Goal: Information Seeking & Learning: Find specific fact

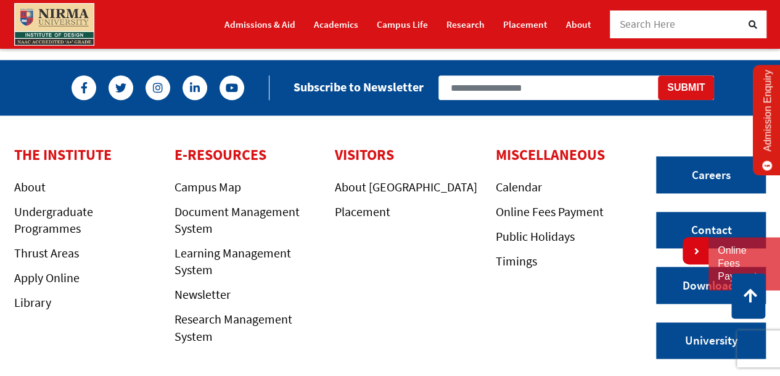
scroll to position [3093, 0]
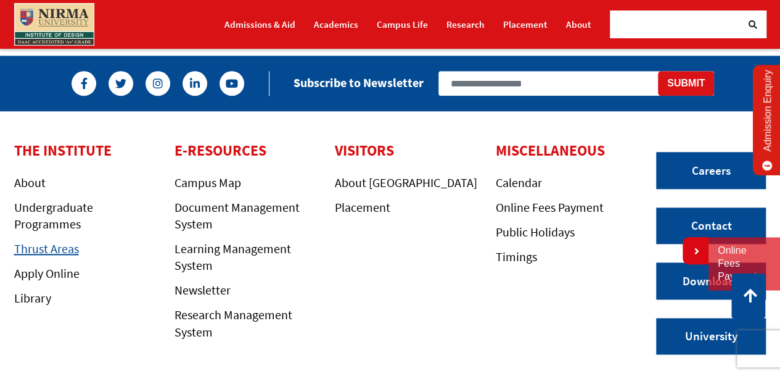
click at [49, 250] on link "Thrust Areas" at bounding box center [46, 248] width 65 height 15
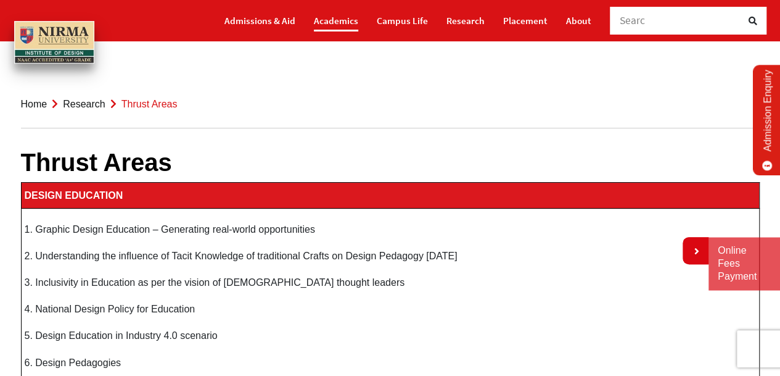
click at [345, 25] on link "Academics" at bounding box center [336, 21] width 44 height 22
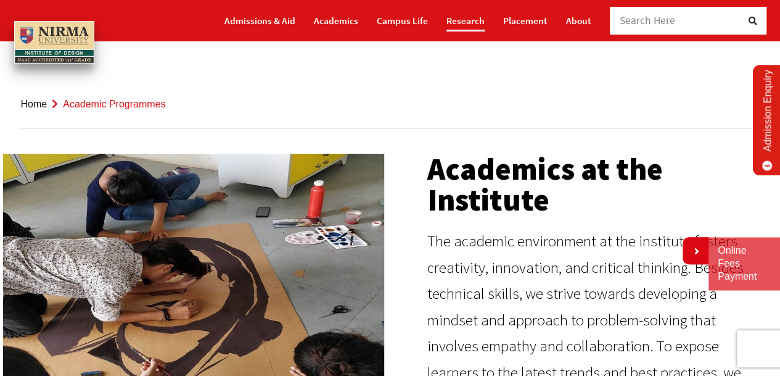
click at [458, 20] on link "Research" at bounding box center [466, 21] width 38 height 22
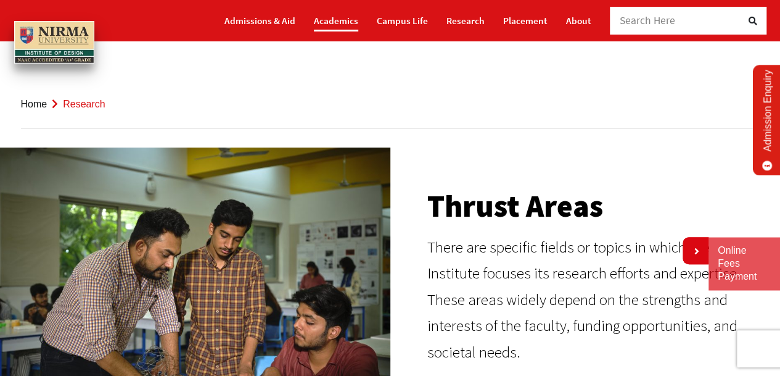
click at [336, 22] on link "Academics" at bounding box center [336, 21] width 44 height 22
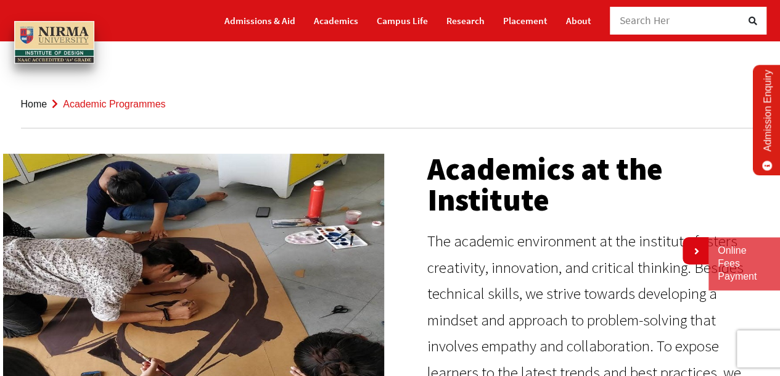
click at [669, 20] on div "Search Her" at bounding box center [681, 21] width 123 height 28
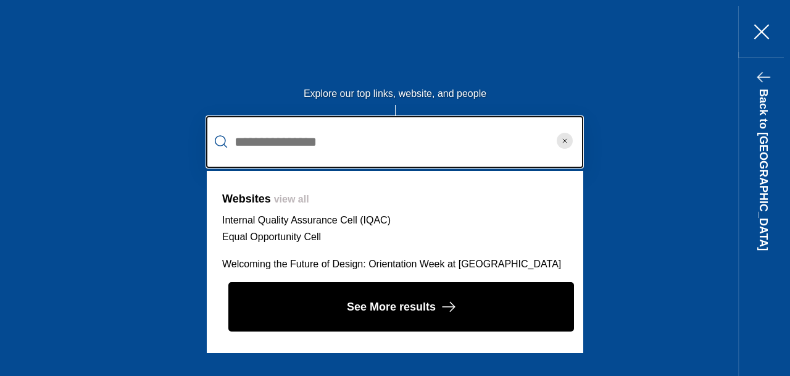
type input "**********"
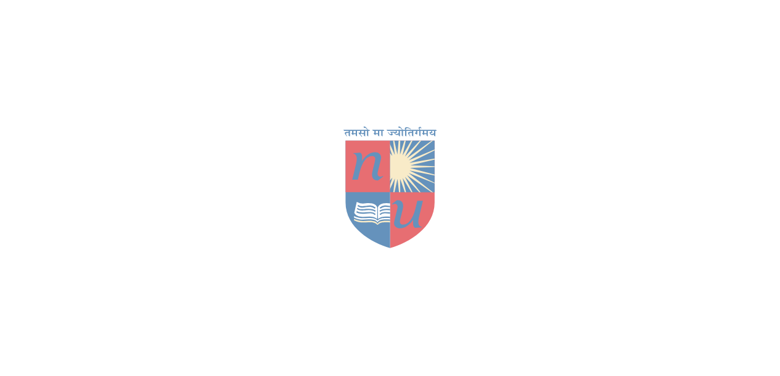
scroll to position [280, 0]
